Goal: Task Accomplishment & Management: Use online tool/utility

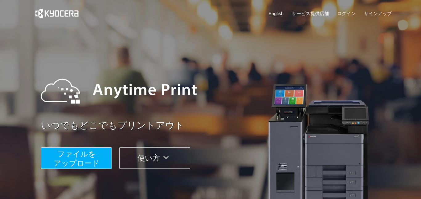
click at [92, 151] on span "ファイルを ​​アップロード" at bounding box center [77, 159] width 46 height 18
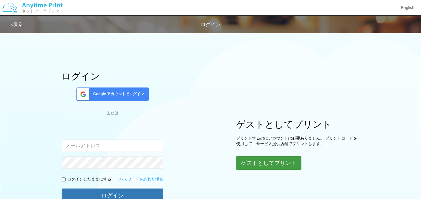
click at [269, 158] on button "ゲストとしてプリント" at bounding box center [268, 163] width 65 height 14
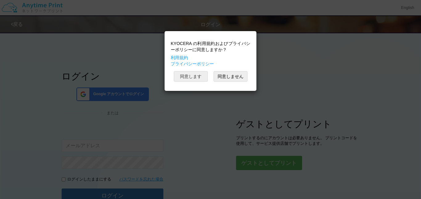
click at [197, 78] on button "同意します" at bounding box center [191, 76] width 34 height 10
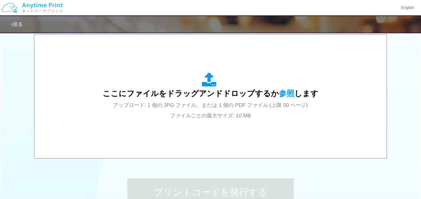
scroll to position [202, 0]
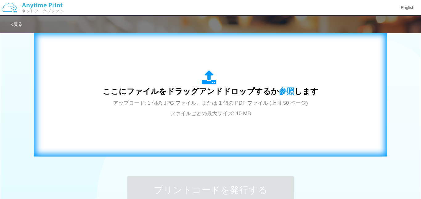
click at [195, 113] on span "アップロード: 1 個の JPG ファイル、または 1 個の PDF ファイル (上限 50 ページ) ファイルごとの最大サイズ: 10 MB" at bounding box center [210, 108] width 195 height 16
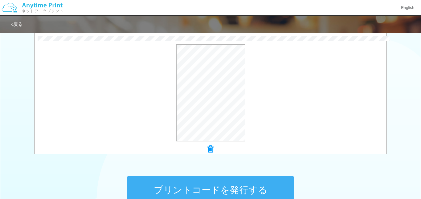
click at [224, 183] on button "プリントコードを発行する" at bounding box center [210, 190] width 166 height 28
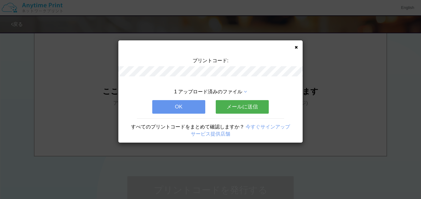
scroll to position [0, 0]
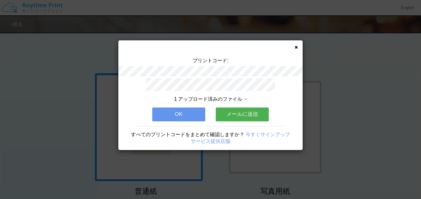
click at [256, 115] on button "メールに送信" at bounding box center [242, 115] width 53 height 14
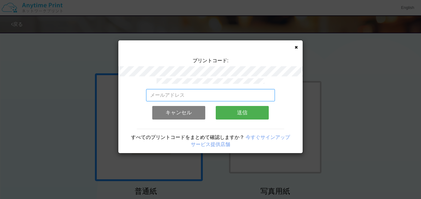
click at [215, 95] on input "email" at bounding box center [210, 95] width 129 height 12
type input "[EMAIL_ADDRESS][DOMAIN_NAME]"
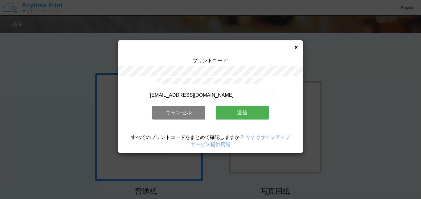
click at [246, 114] on button "送信" at bounding box center [242, 113] width 53 height 14
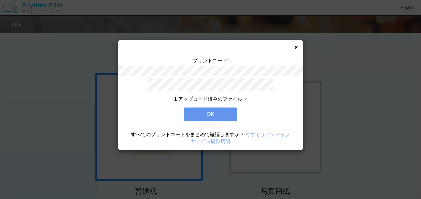
click at [221, 111] on button "OK" at bounding box center [210, 115] width 53 height 14
